Goal: Transaction & Acquisition: Subscribe to service/newsletter

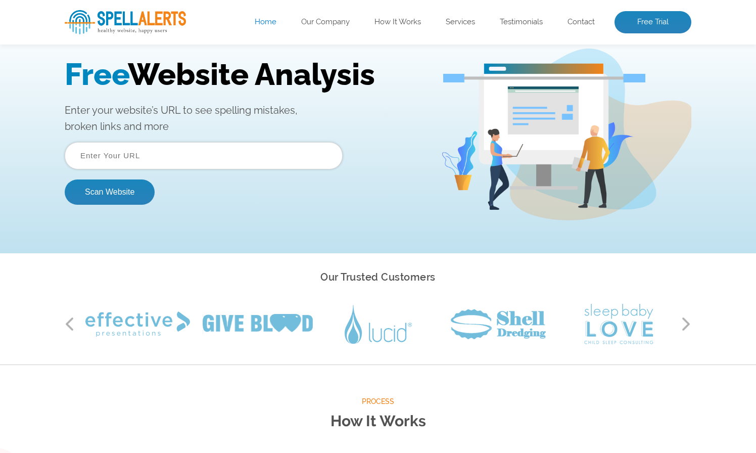
scroll to position [51, 0]
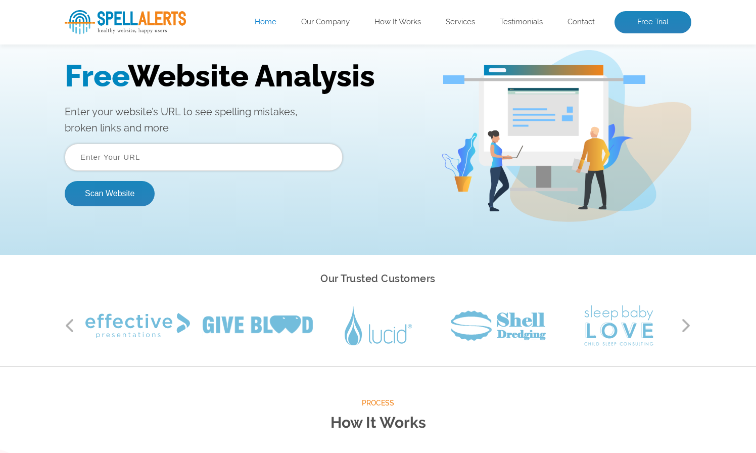
click at [151, 161] on input "text" at bounding box center [204, 156] width 278 height 27
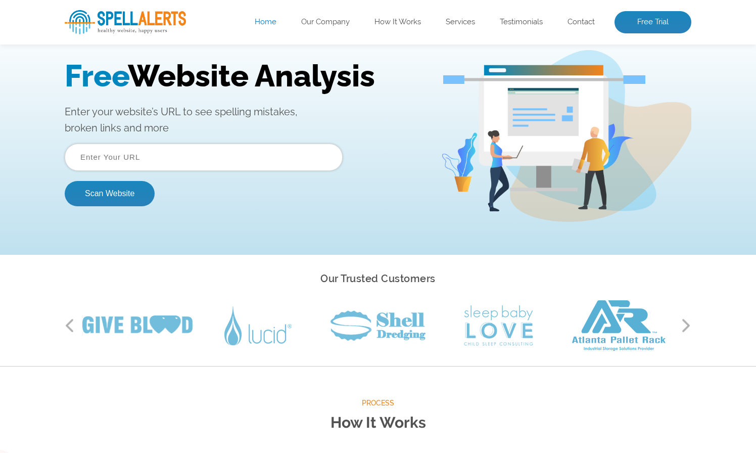
click at [198, 143] on input "text" at bounding box center [204, 156] width 278 height 27
paste input "https://www.aboveallhardwoodfloors.com/"
type input "https://www.aboveallhardwoodfloors.com/"
click at [130, 186] on button "Scan Website" at bounding box center [110, 193] width 90 height 25
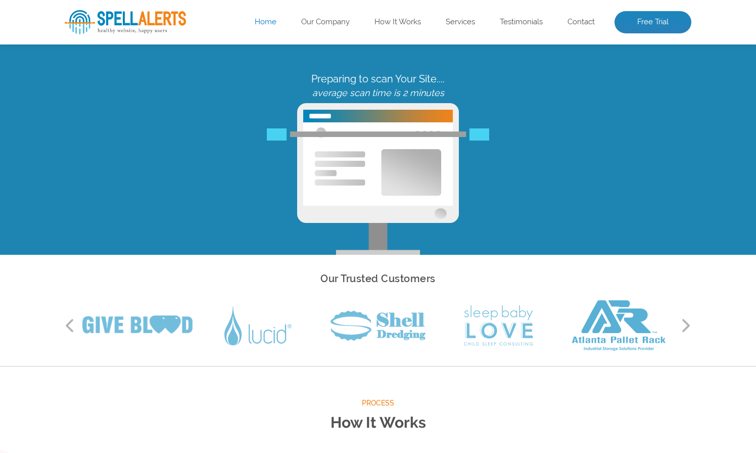
scroll to position [0, 0]
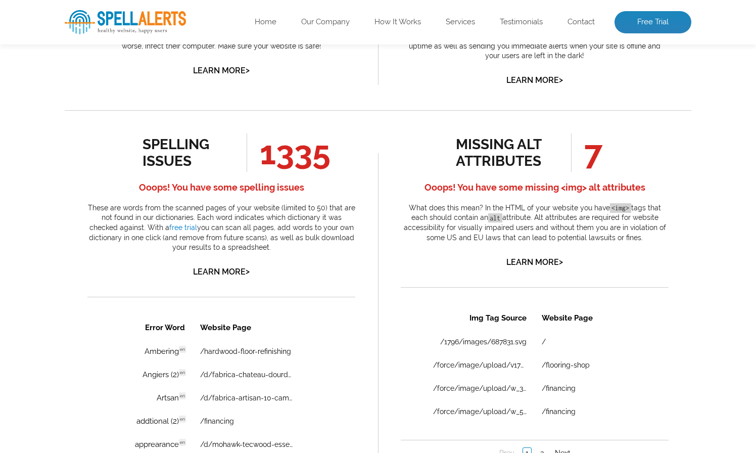
scroll to position [556, 0]
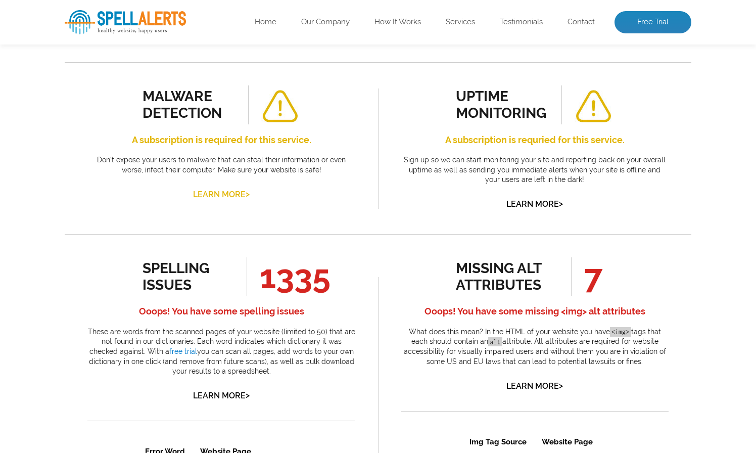
scroll to position [606, 0]
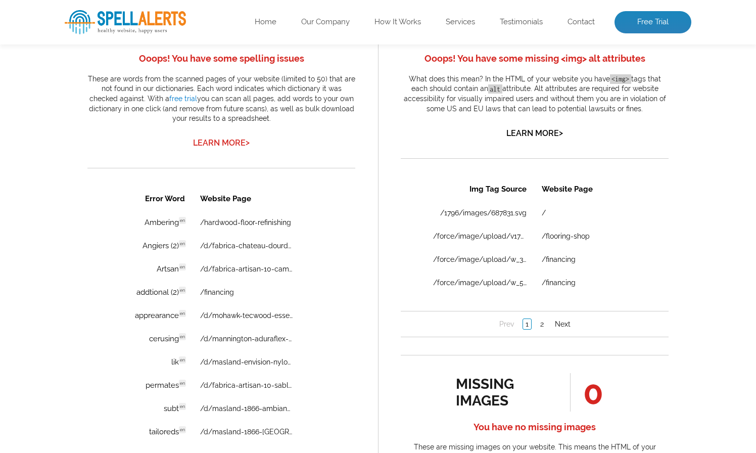
click at [224, 148] on link "Learn More >" at bounding box center [221, 143] width 57 height 10
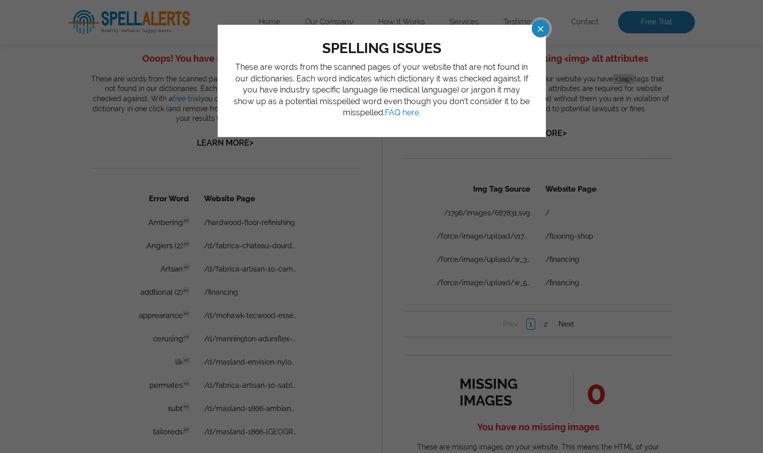
click at [534, 25] on span at bounding box center [532, 29] width 18 height 18
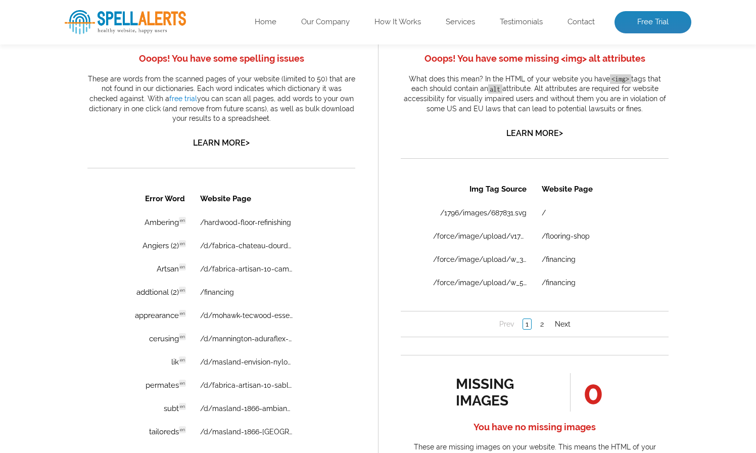
click at [309, 43] on span "1335" at bounding box center [289, 24] width 84 height 38
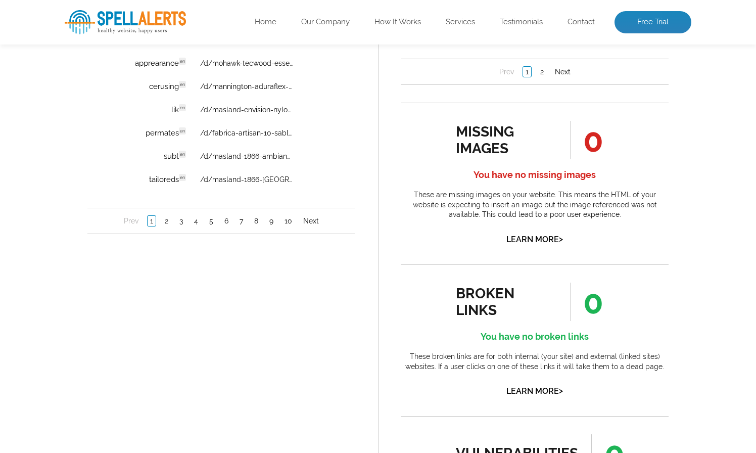
scroll to position [859, 0]
click at [169, 221] on link "2" at bounding box center [166, 221] width 9 height 10
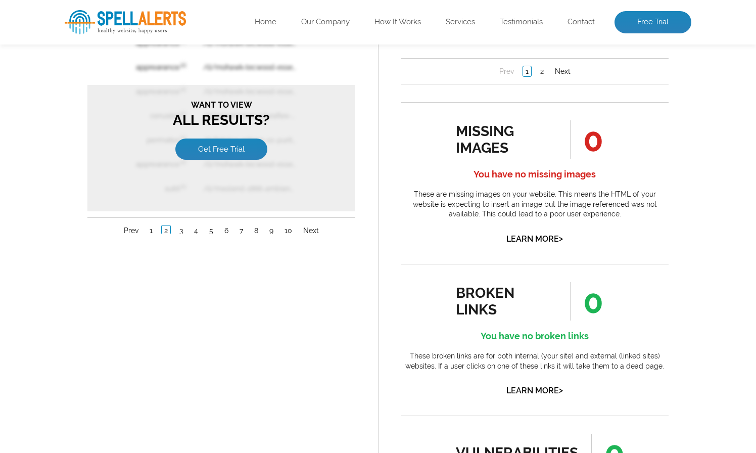
scroll to position [0, 0]
click at [235, 153] on link "Get Free Trial" at bounding box center [221, 149] width 92 height 21
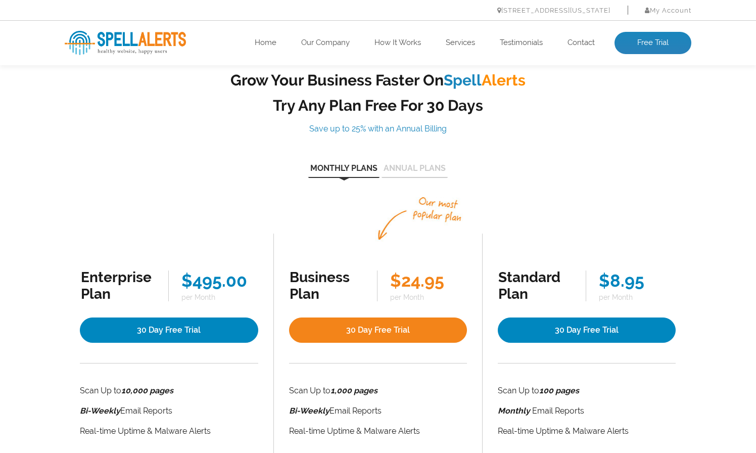
scroll to position [51, 0]
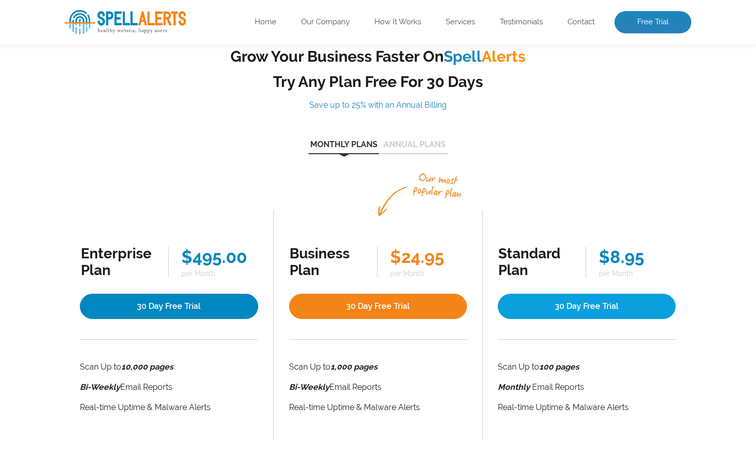
click at [555, 314] on link "30 Day Free Trial" at bounding box center [587, 306] width 178 height 25
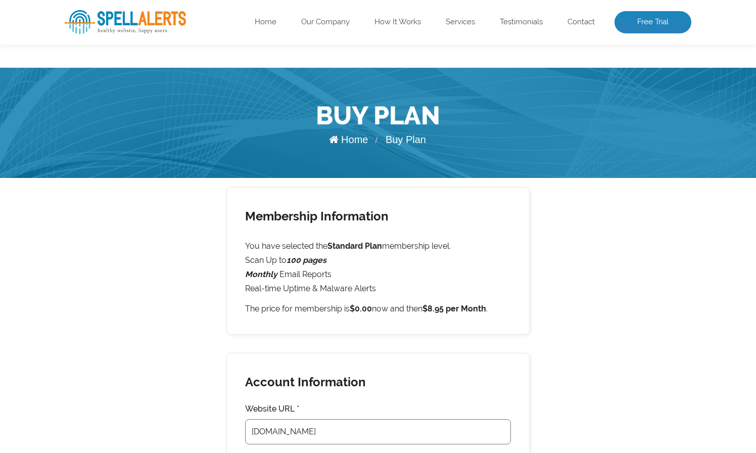
scroll to position [152, 0]
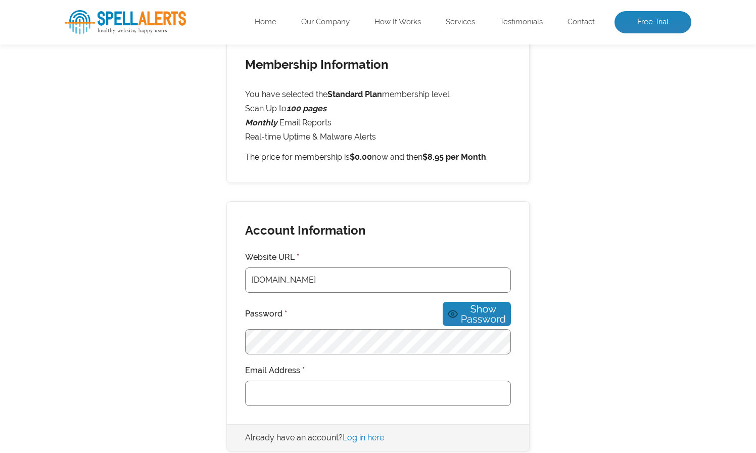
click at [357, 377] on div "Email Address *" at bounding box center [378, 384] width 266 height 42
click at [362, 384] on input "Email Address *" at bounding box center [378, 392] width 266 height 25
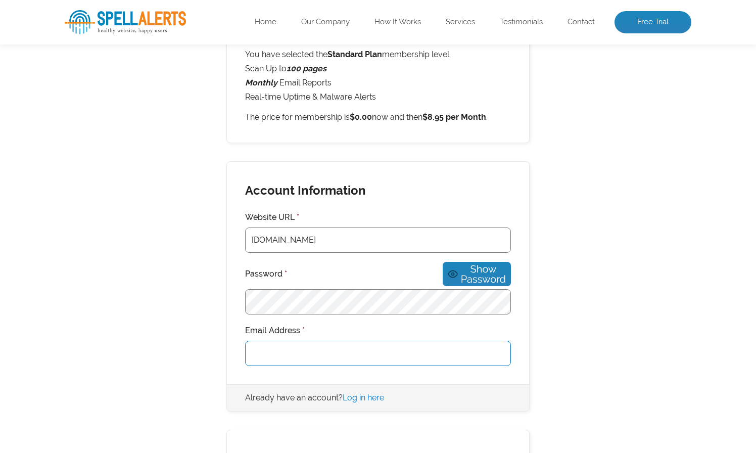
scroll to position [253, 0]
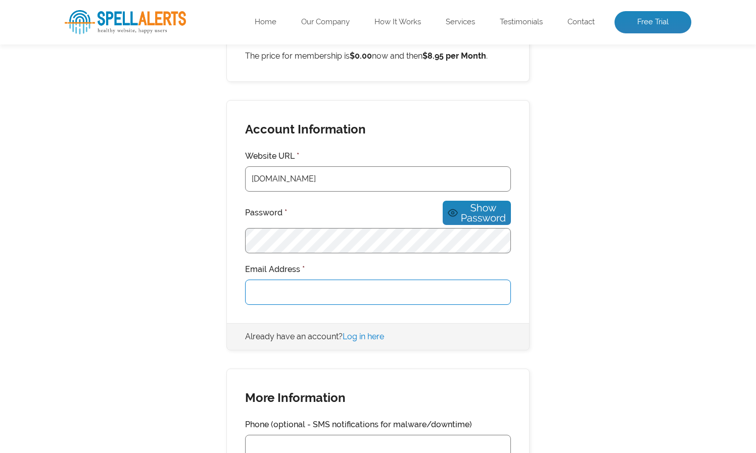
click at [354, 289] on input "Email Address *" at bounding box center [378, 291] width 266 height 25
type input "rachelacciari@gmail.com"
type input "7734848677"
click at [348, 287] on input "rachelacciari@gmail.com" at bounding box center [378, 291] width 266 height 25
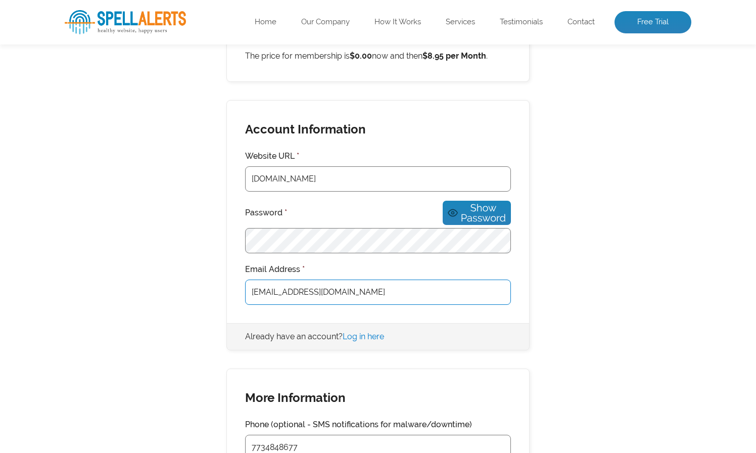
click at [348, 287] on input "rachelacciari@gmail.com" at bounding box center [378, 291] width 266 height 25
type input "rachel@aboveallhardwoodfloors.com"
click at [497, 319] on div "Account Information Website URL * Aboveallhardwoodfloors.com Password * Show Pa…" at bounding box center [378, 212] width 302 height 222
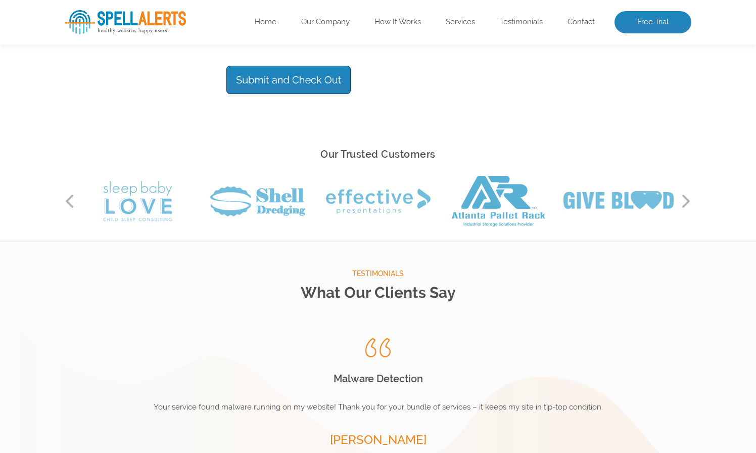
scroll to position [909, 0]
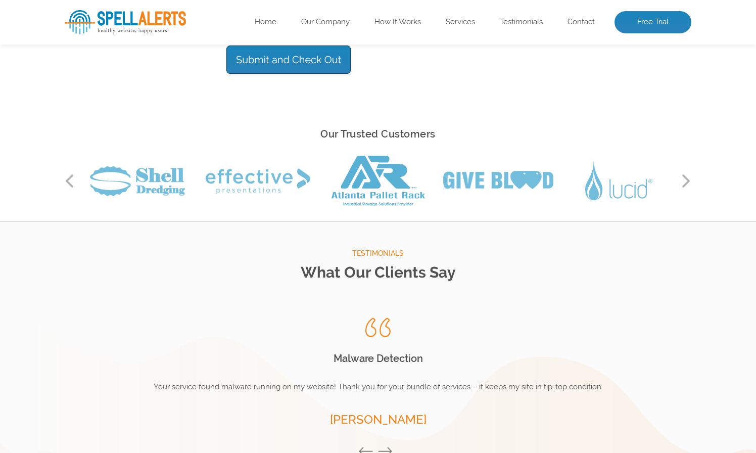
click at [154, 16] on img at bounding box center [125, 22] width 121 height 24
